Goal: Obtain resource: Download file/media

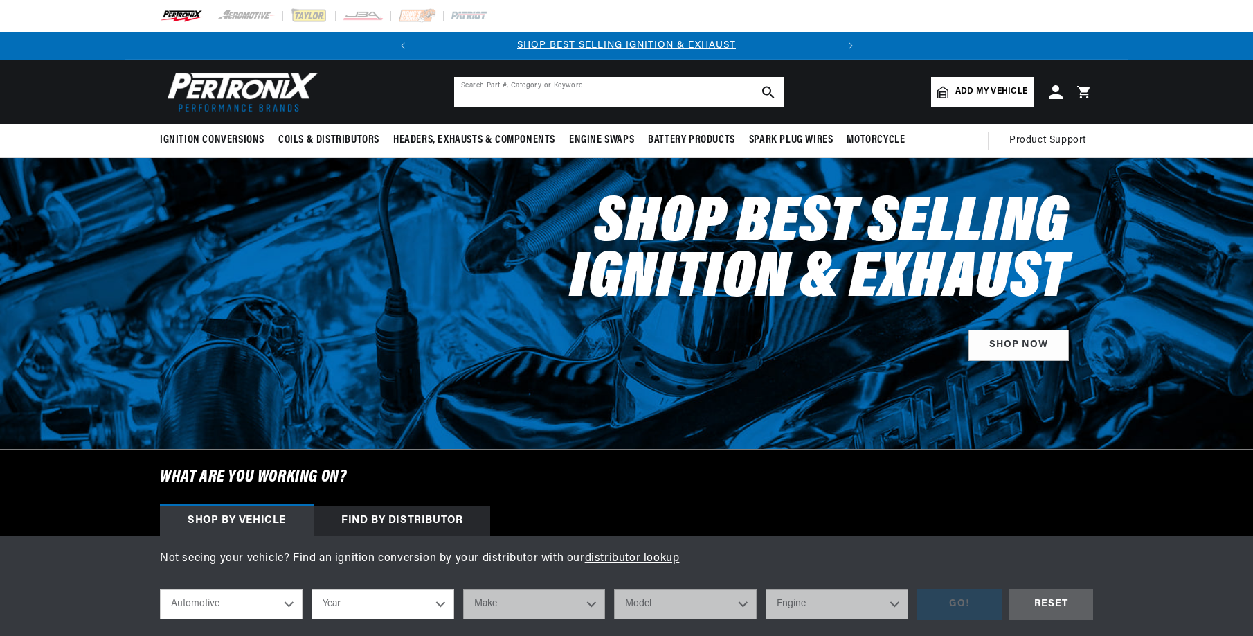
click at [538, 85] on input "text" at bounding box center [619, 92] width 330 height 30
paste input "D134600"
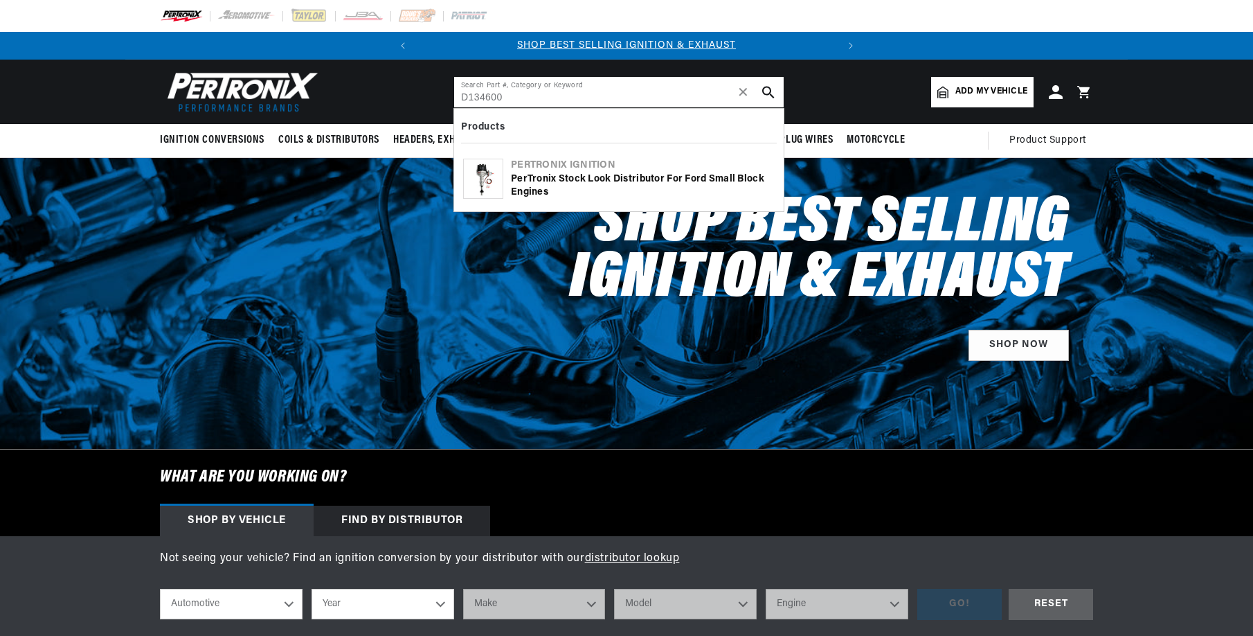
type input "D134600"
click at [665, 176] on div "PerTronix Stock Look Distributor for Ford Small Block Engines" at bounding box center [643, 185] width 264 height 27
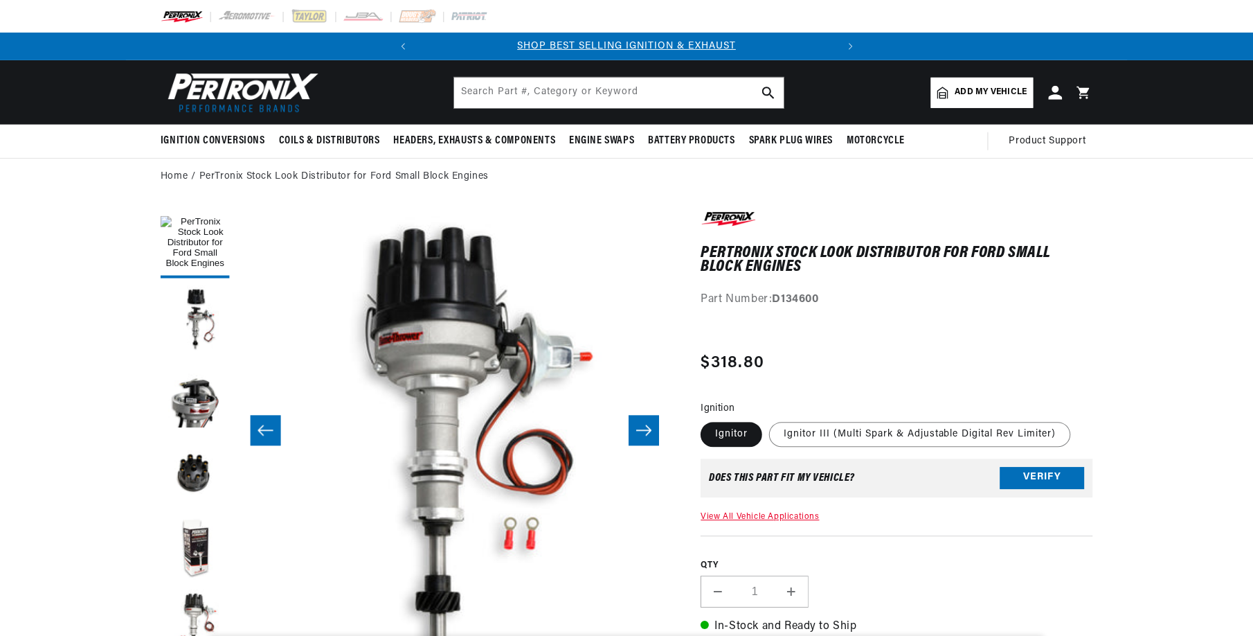
scroll to position [485, 0]
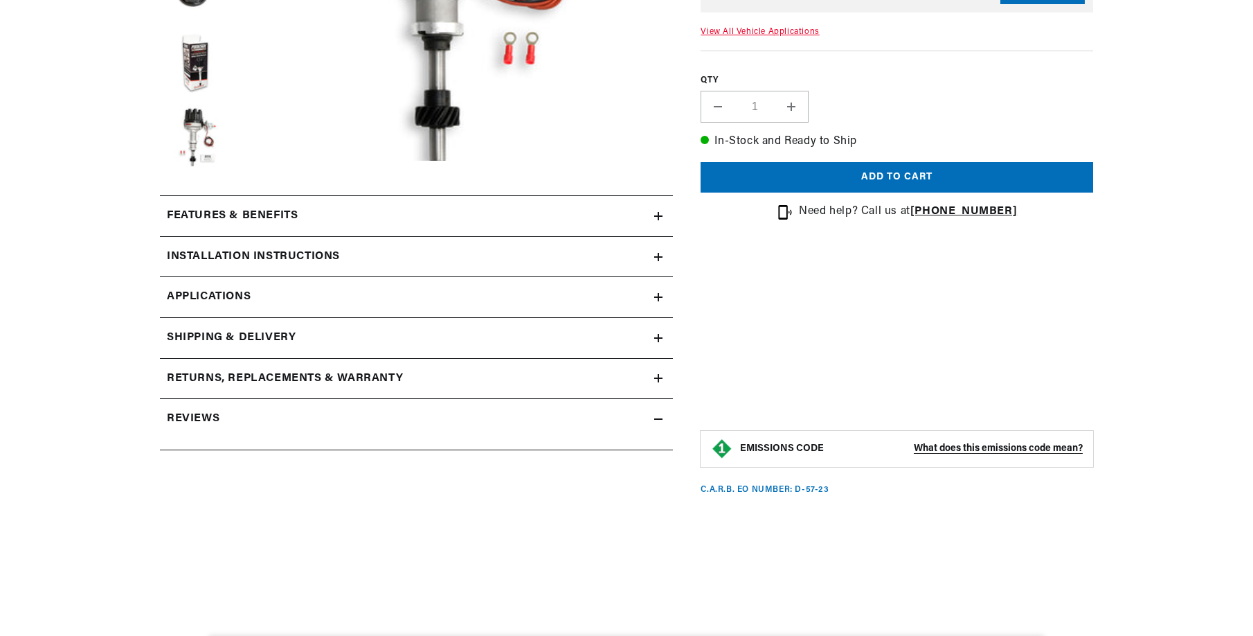
click at [188, 237] on summary "Installation instructions" at bounding box center [416, 257] width 513 height 40
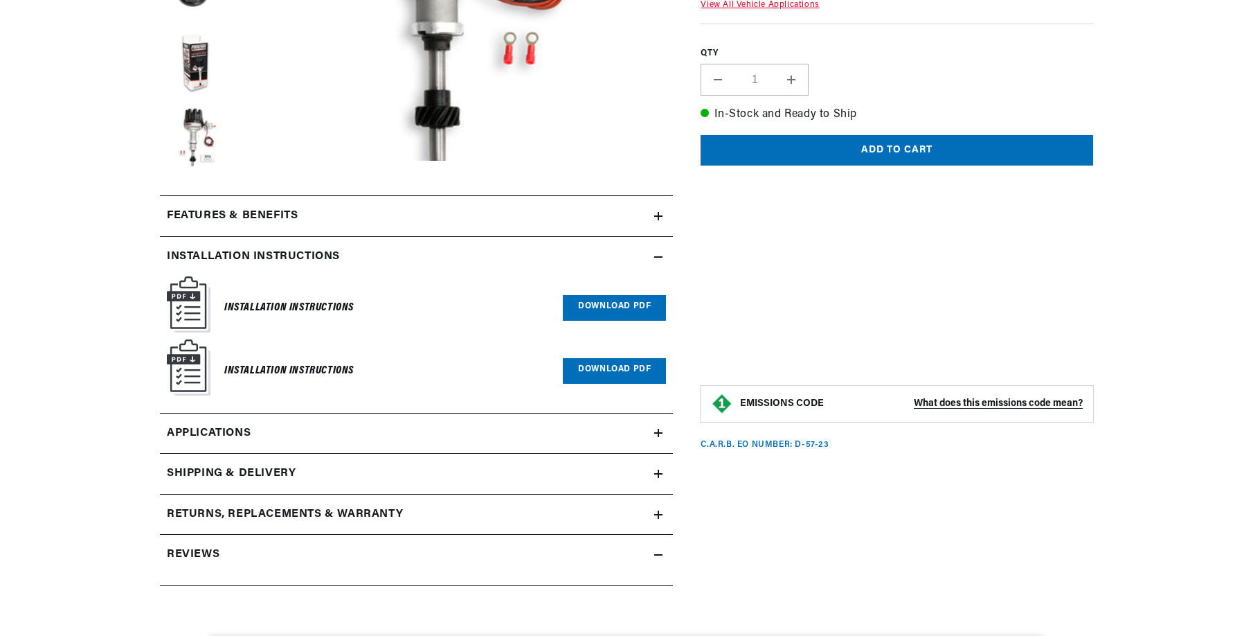
click at [623, 295] on link "Download PDF" at bounding box center [614, 308] width 103 height 26
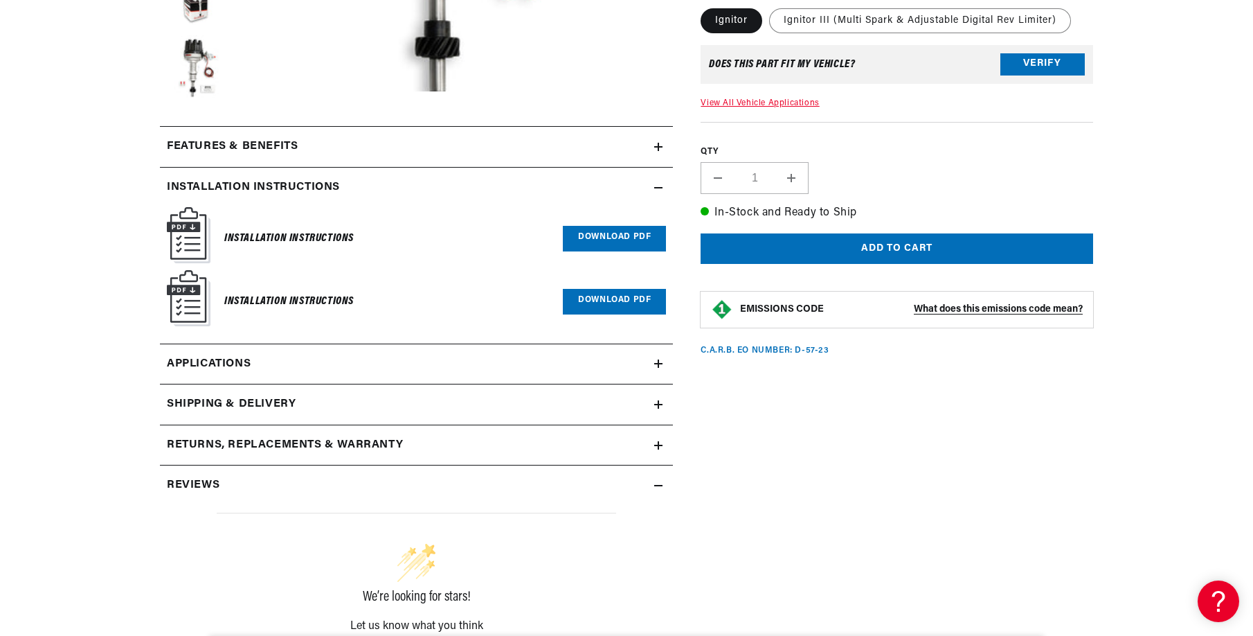
scroll to position [0, 420]
click at [593, 298] on link "Download PDF" at bounding box center [614, 302] width 103 height 26
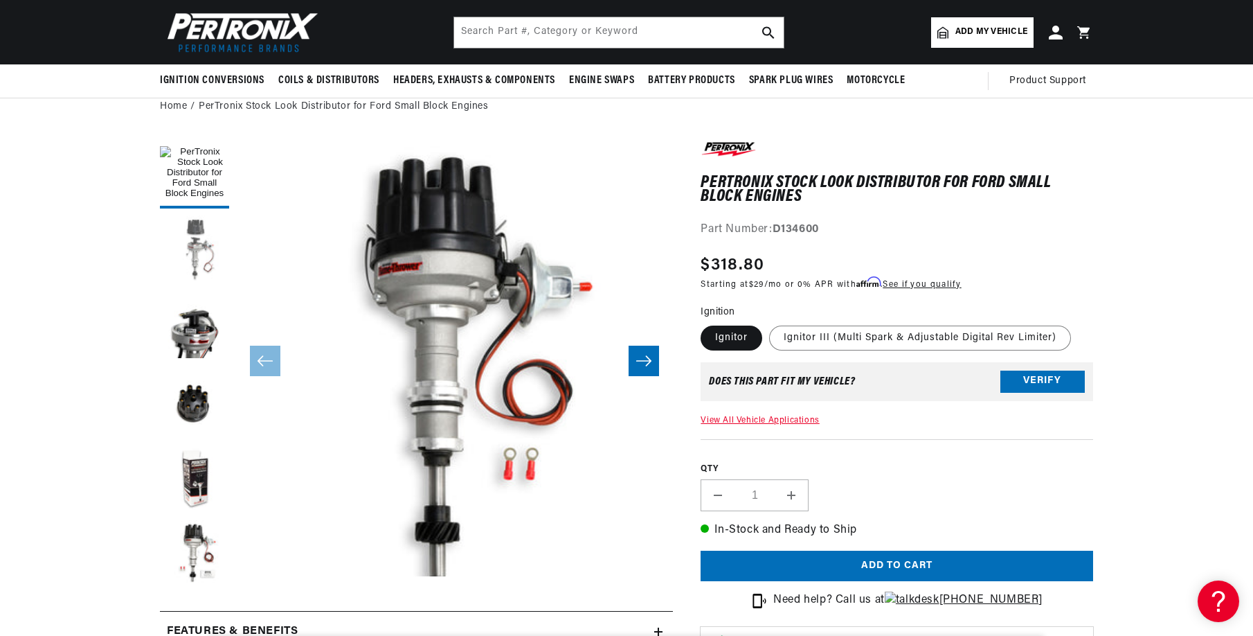
click at [191, 243] on button "Load image 2 in gallery view" at bounding box center [194, 249] width 69 height 69
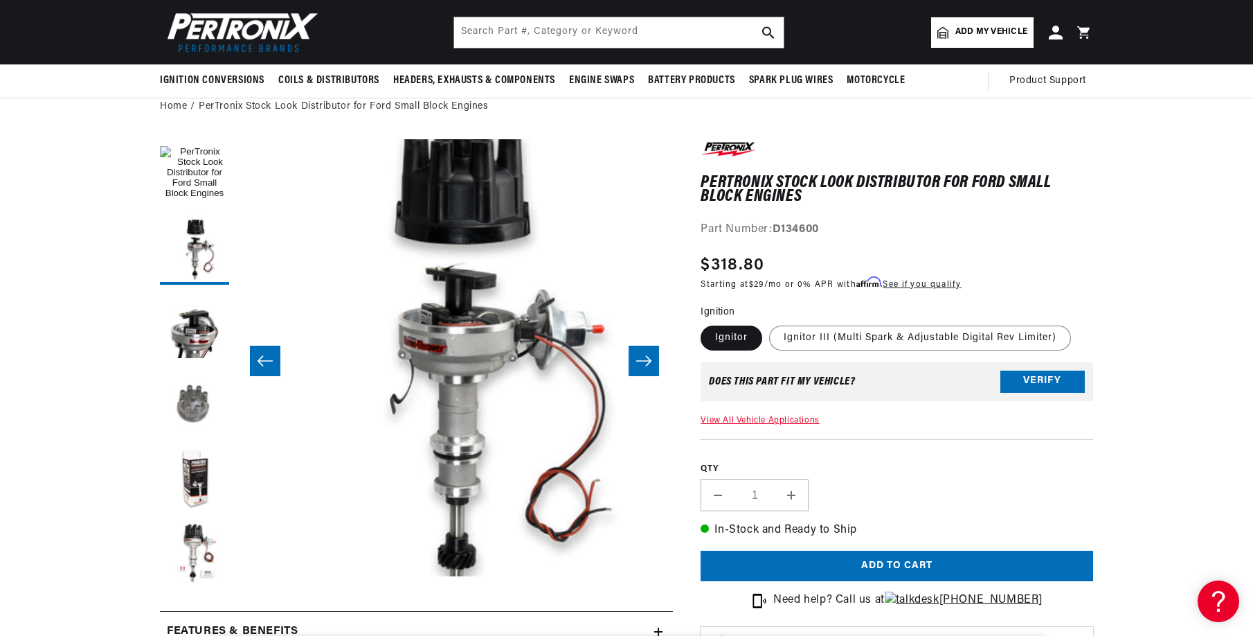
click at [193, 416] on button "Load image 4 in gallery view" at bounding box center [194, 402] width 69 height 69
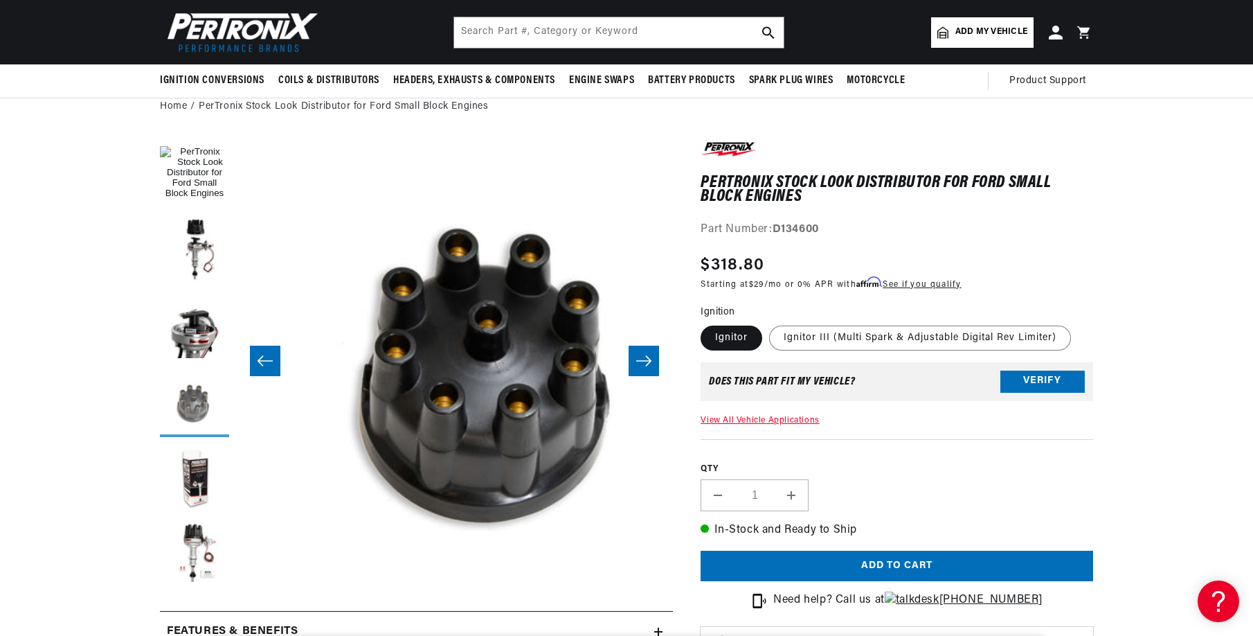
scroll to position [0, 1312]
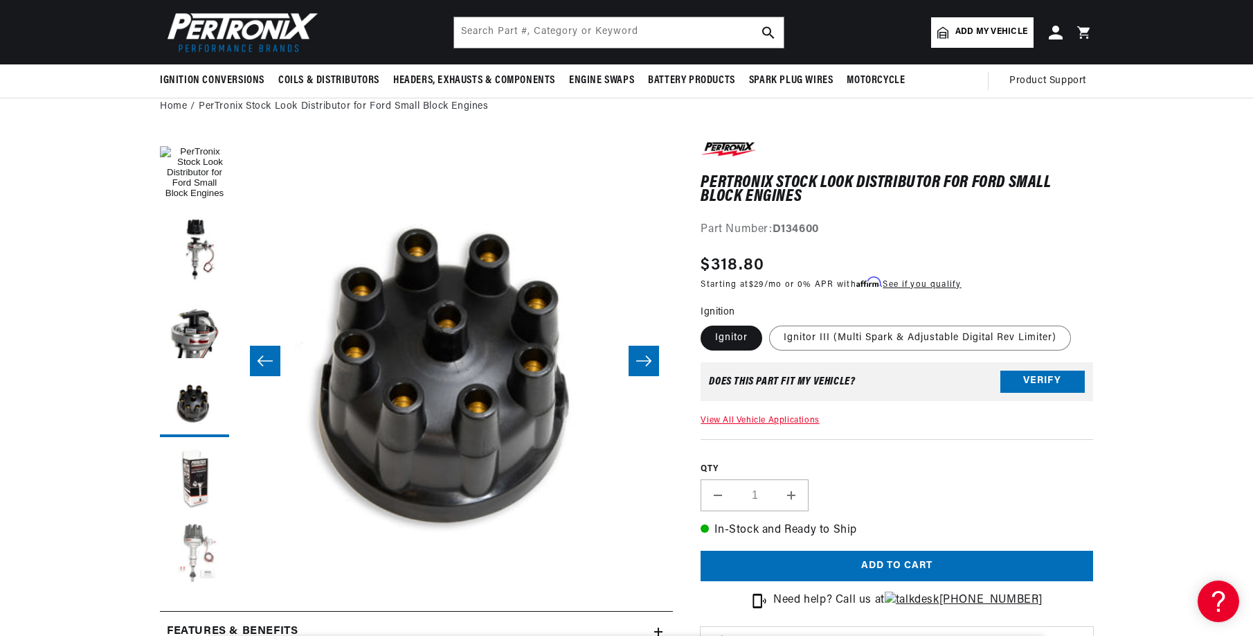
click at [191, 540] on button "Load image 6 in gallery view" at bounding box center [194, 554] width 69 height 69
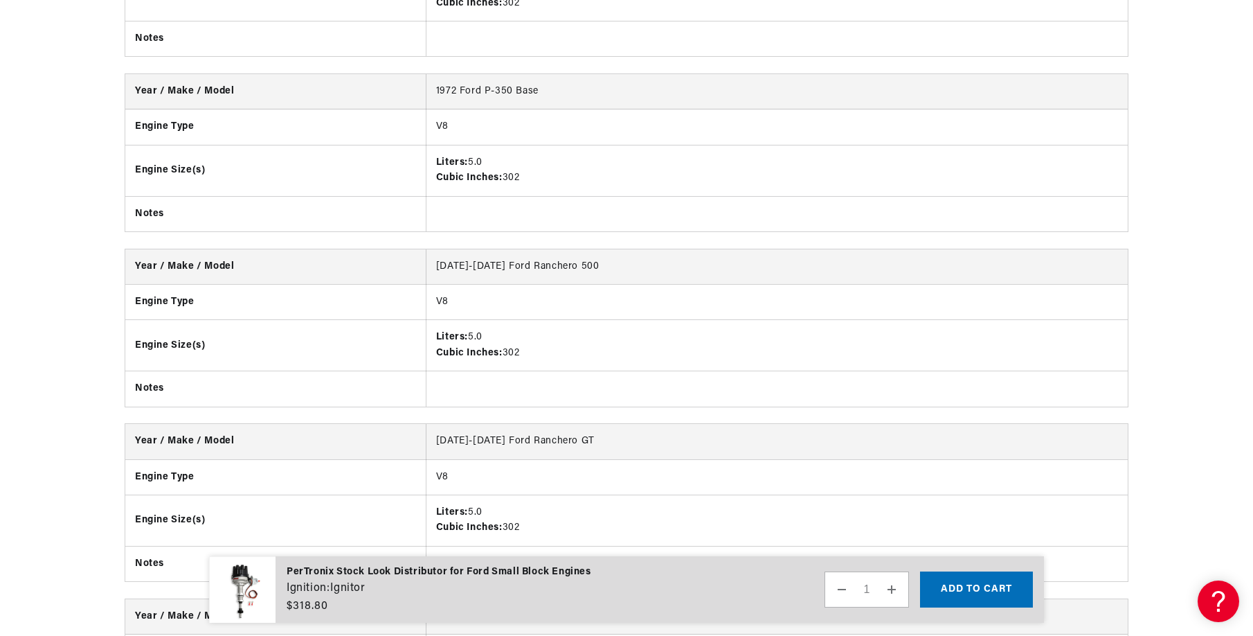
scroll to position [13712, 0]
